Goal: Entertainment & Leisure: Consume media (video, audio)

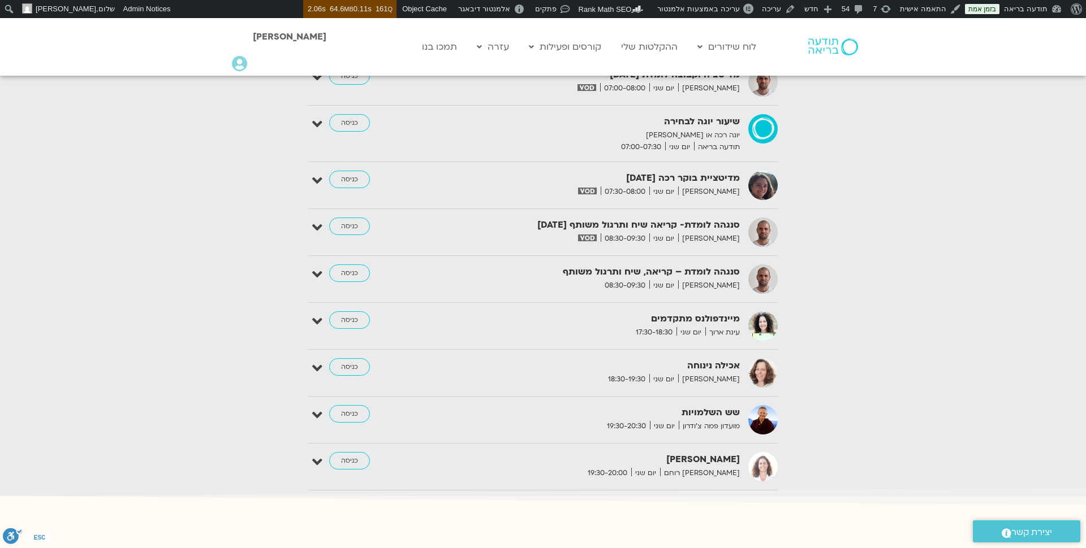
scroll to position [1333, 0]
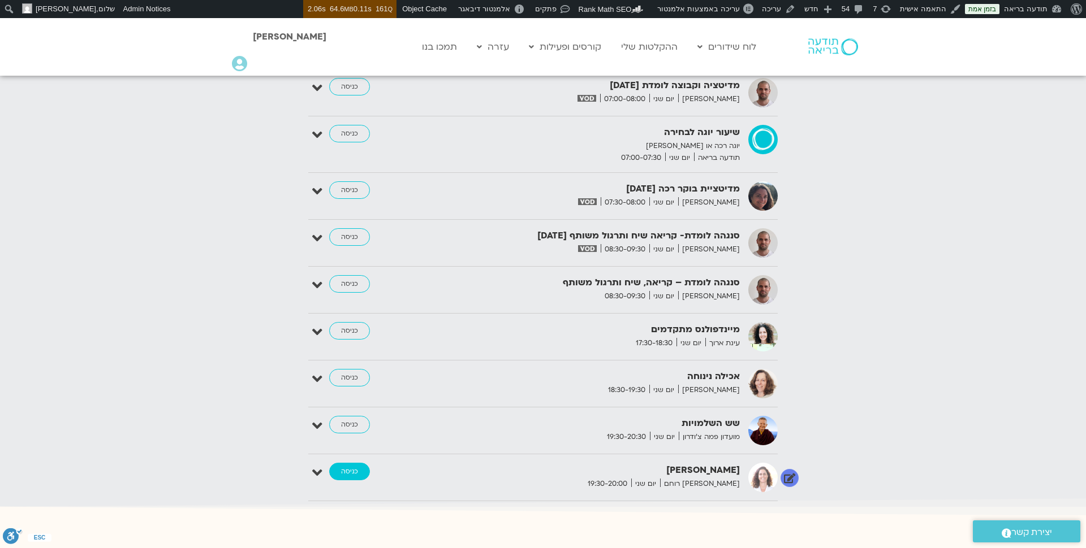
click at [354, 463] on link "כניסה" at bounding box center [349, 472] width 41 height 18
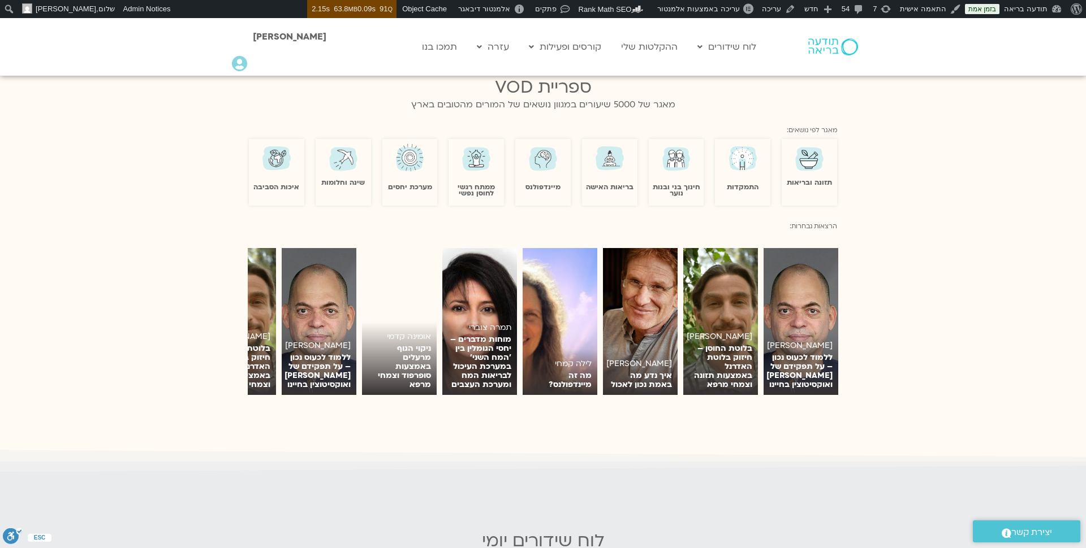
scroll to position [703, 0]
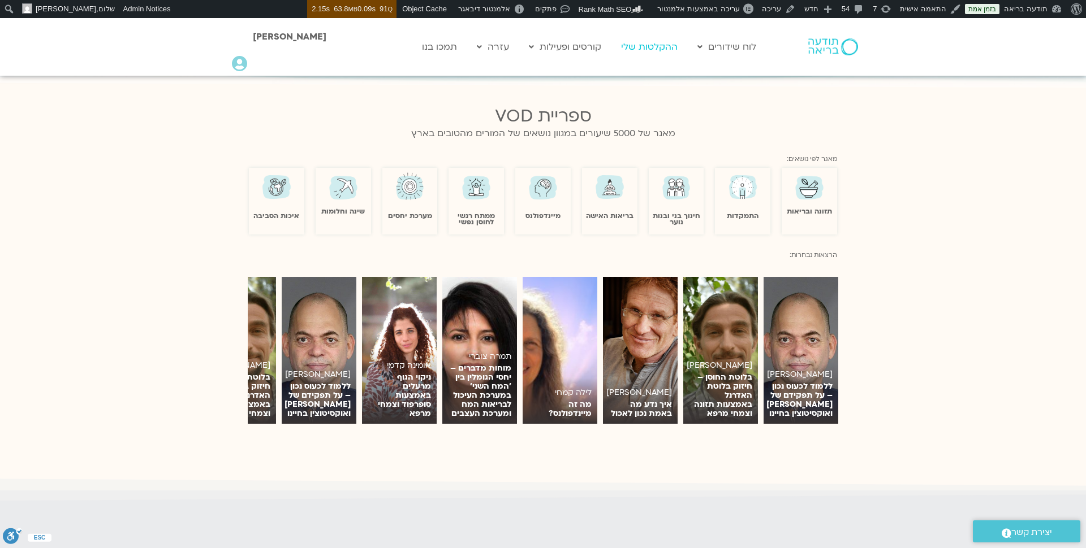
click at [665, 49] on link "ההקלטות שלי" at bounding box center [649, 46] width 68 height 21
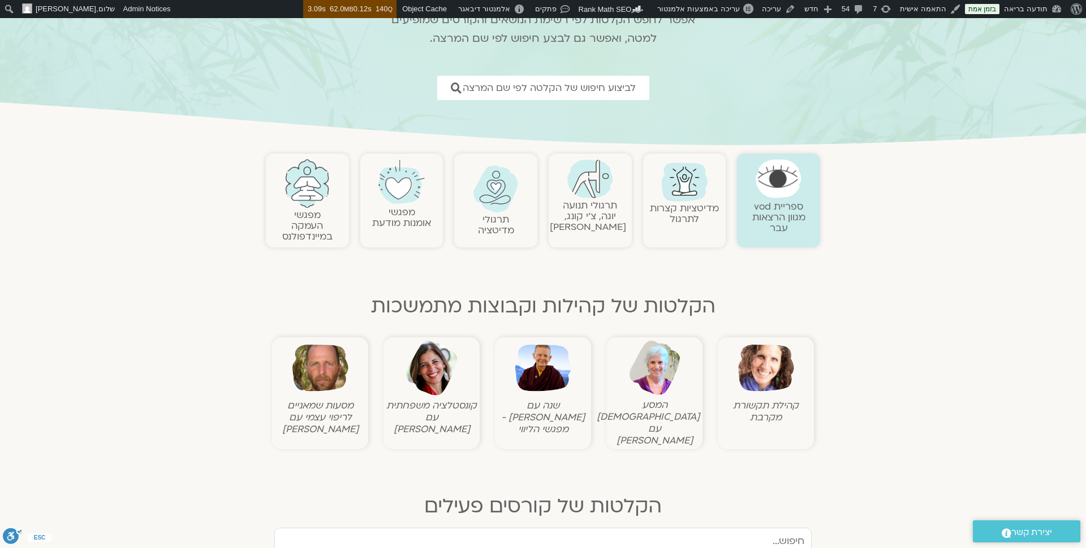
scroll to position [126, 0]
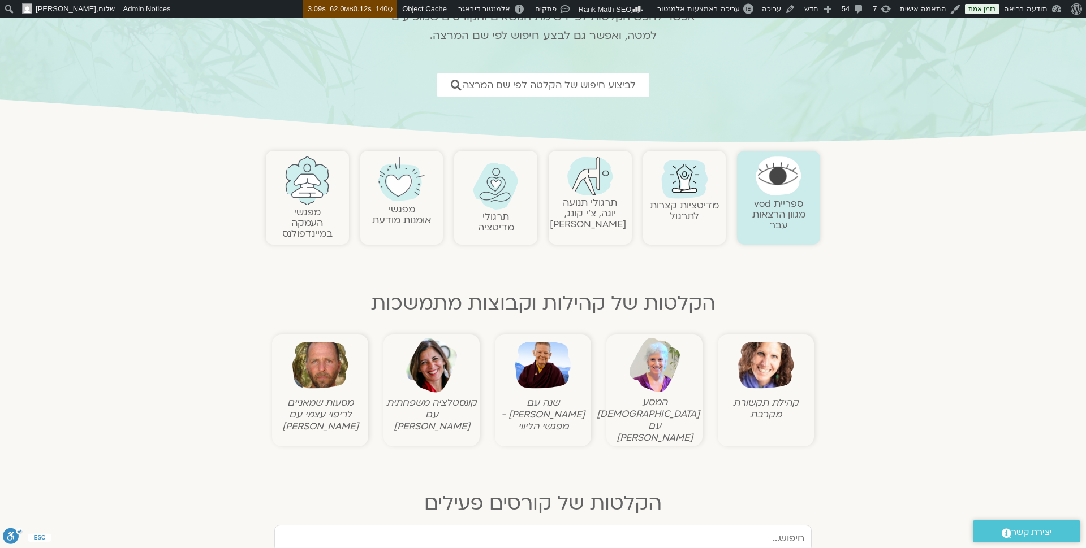
click at [595, 193] on img at bounding box center [590, 176] width 46 height 39
click at [597, 206] on link "תרגולי תנועה יוגה, צ׳י קונג, פלדנקרייז" at bounding box center [588, 213] width 76 height 34
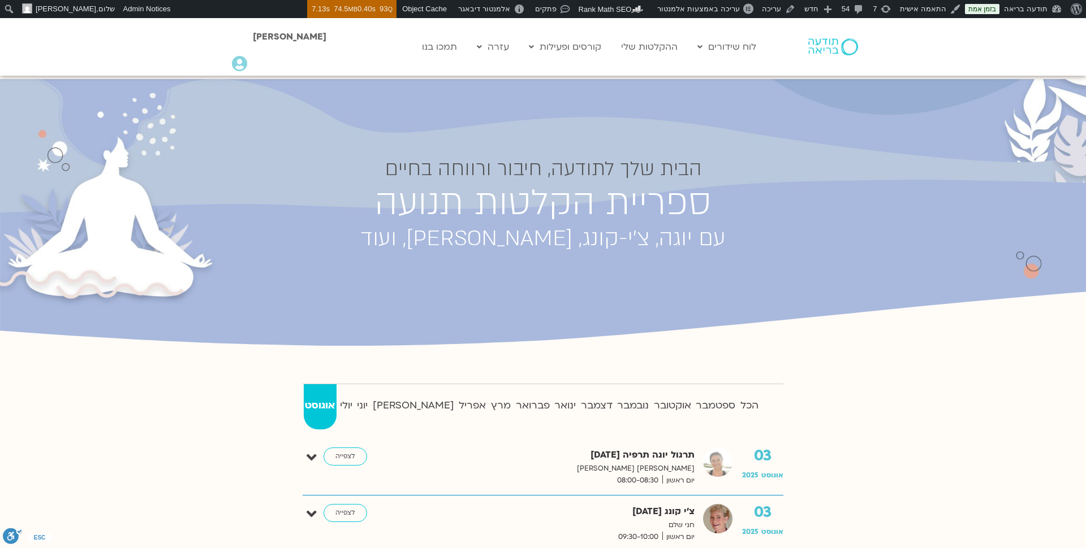
scroll to position [127, 0]
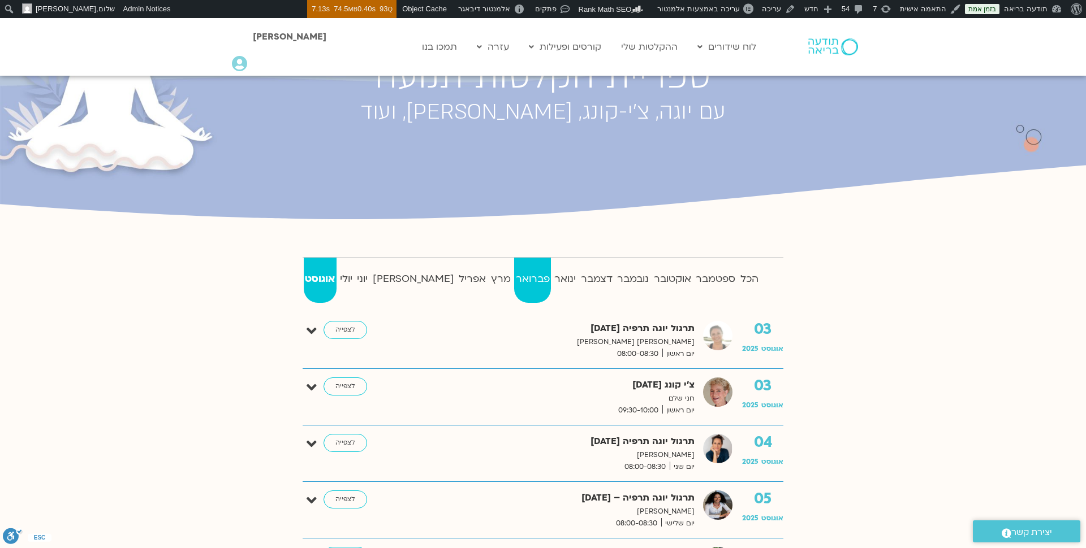
click at [514, 281] on strong "פברואר" at bounding box center [532, 279] width 37 height 17
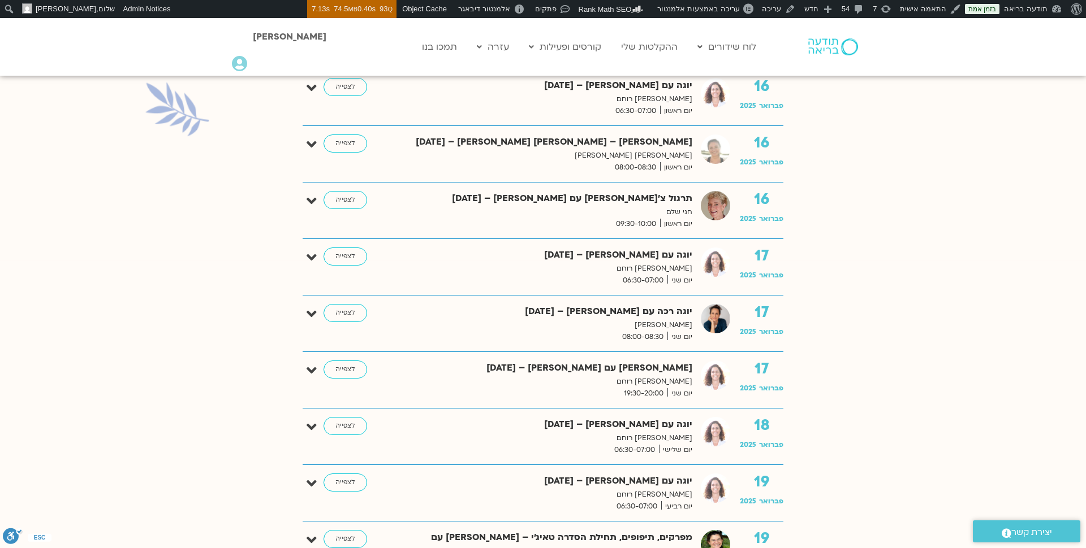
scroll to position [1703, 0]
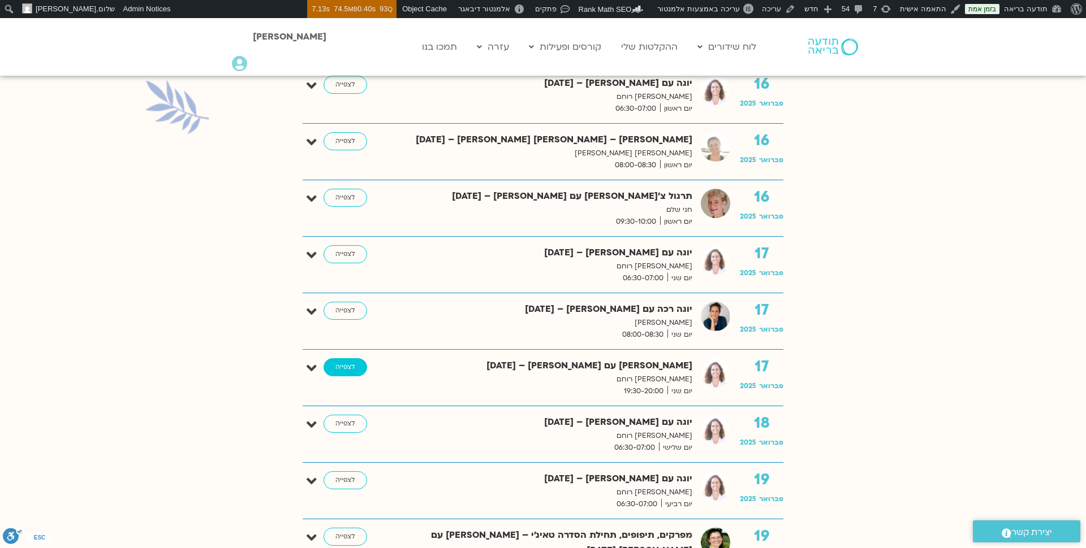
click at [344, 361] on link "לצפייה" at bounding box center [345, 367] width 44 height 18
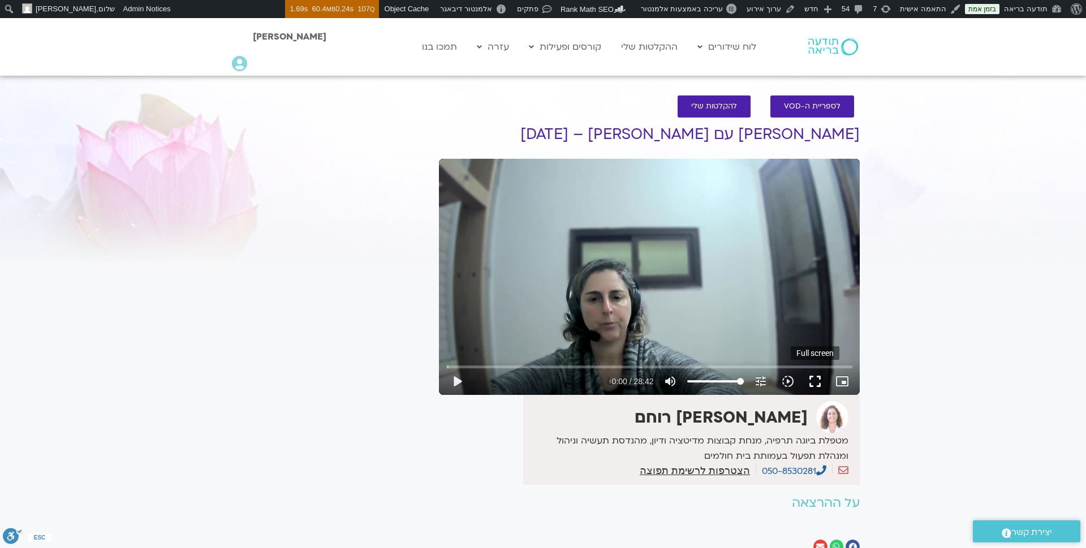
click at [812, 382] on button "fullscreen" at bounding box center [814, 381] width 27 height 27
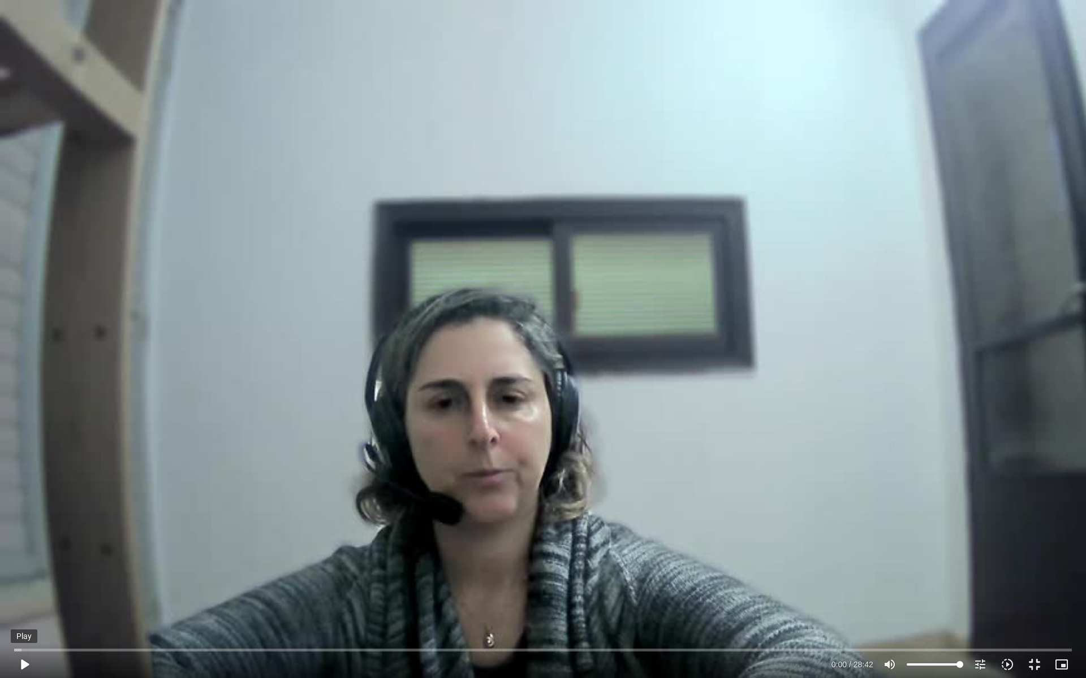
click at [25, 548] on button "play_arrow" at bounding box center [24, 664] width 27 height 27
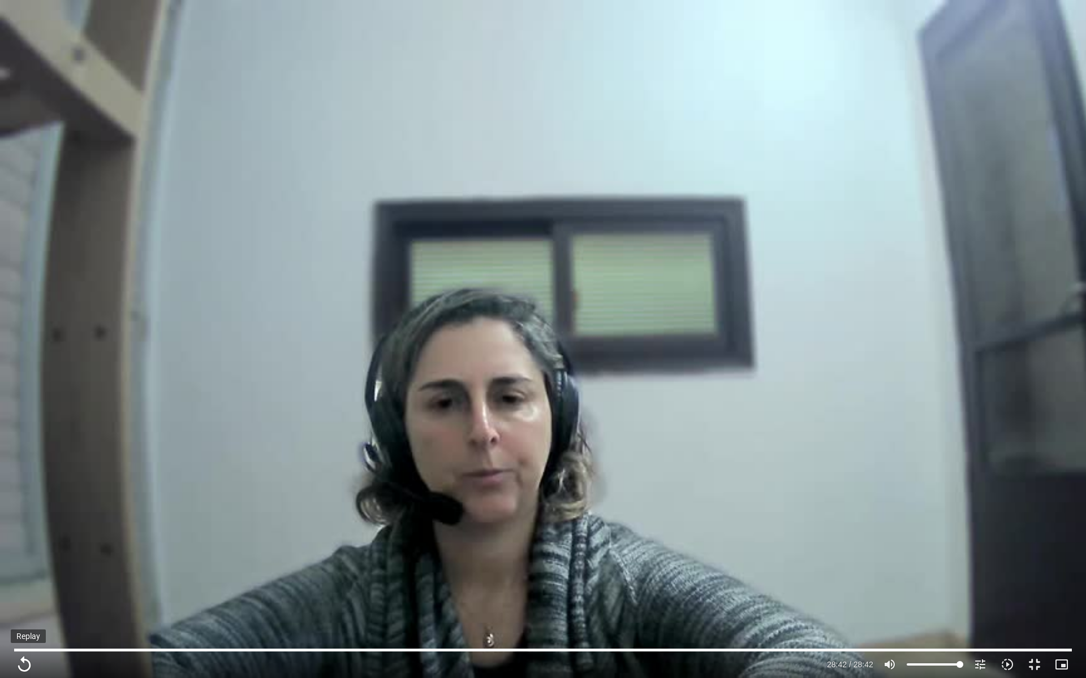
type input "1722.04"
